Goal: Task Accomplishment & Management: Manage account settings

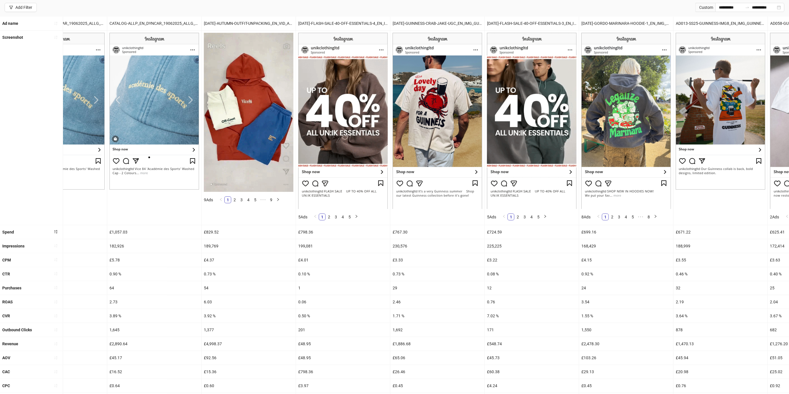
scroll to position [38, 0]
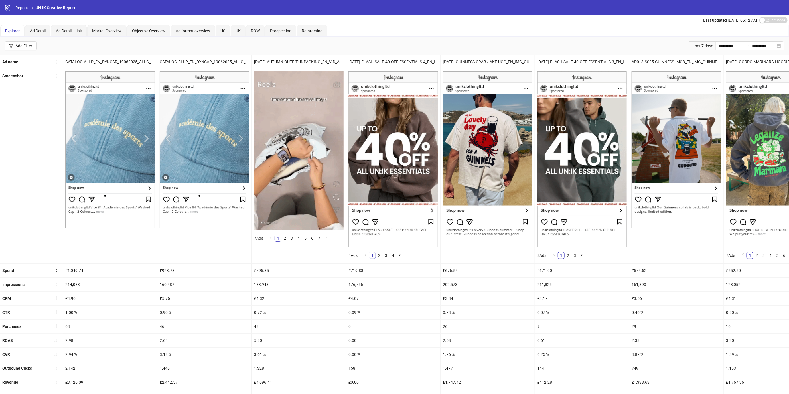
scroll to position [73, 0]
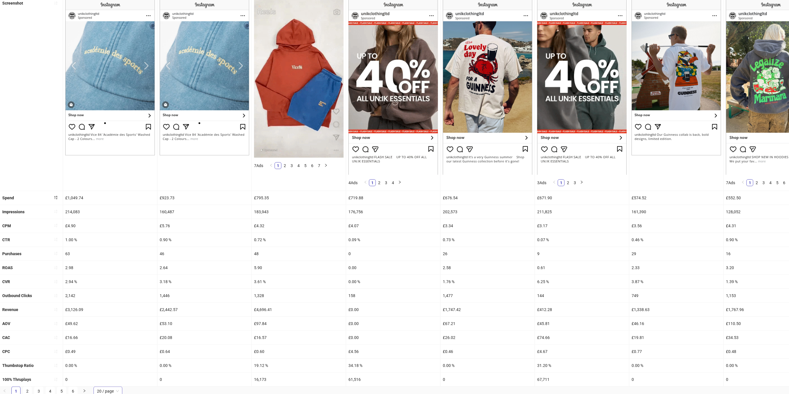
click at [109, 387] on span "20 / page" at bounding box center [108, 391] width 22 height 9
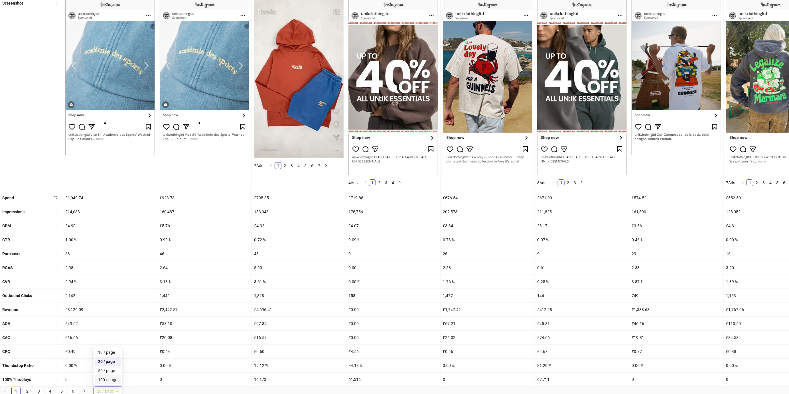
click at [109, 381] on div "100 / page" at bounding box center [107, 380] width 19 height 6
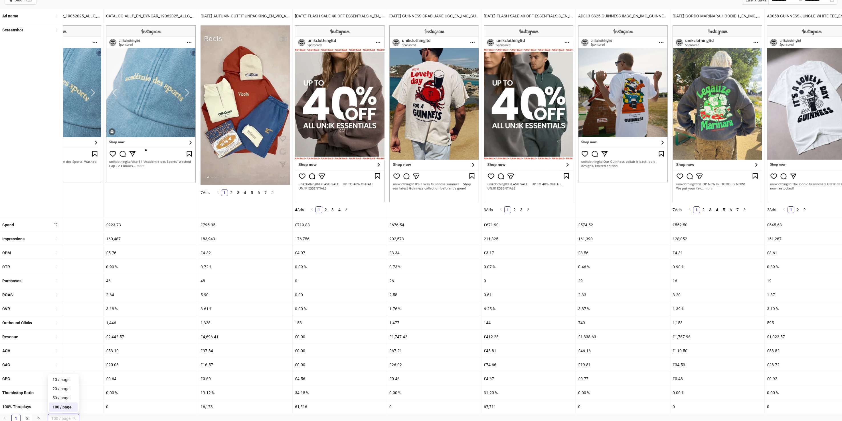
scroll to position [0, 38]
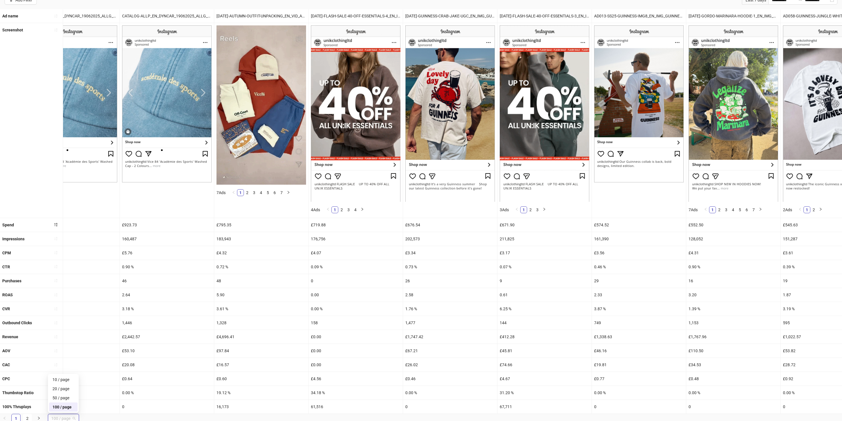
click at [245, 277] on div "48" at bounding box center [261, 281] width 94 height 14
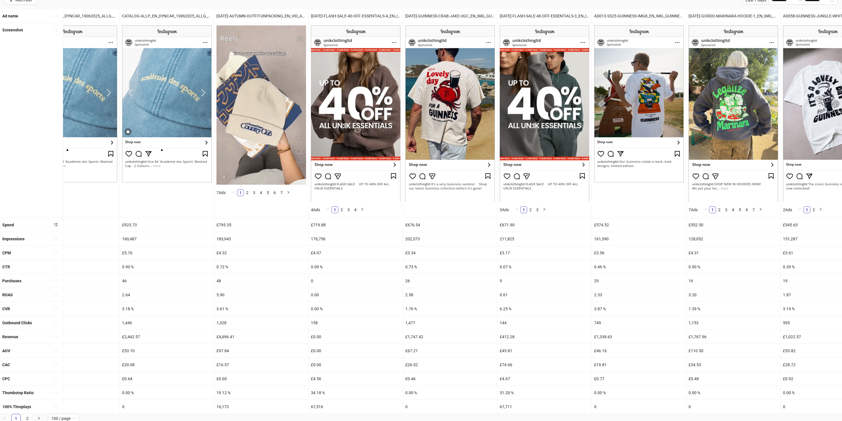
scroll to position [0, 0]
